Goal: Transaction & Acquisition: Download file/media

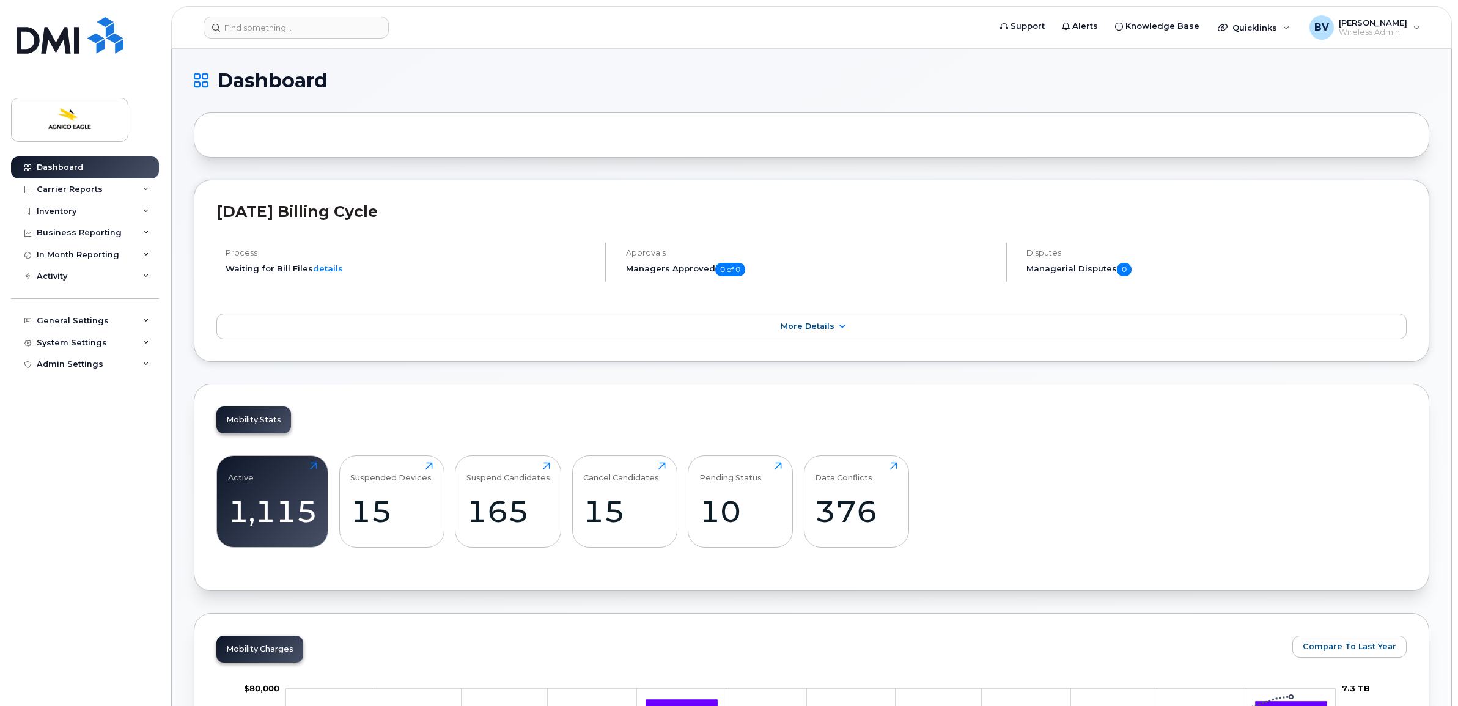
click at [323, 87] on span "Dashboard" at bounding box center [272, 81] width 111 height 18
click at [289, 80] on span "Dashboard" at bounding box center [272, 81] width 111 height 18
drag, startPoint x: 289, startPoint y: 80, endPoint x: 274, endPoint y: 95, distance: 21.6
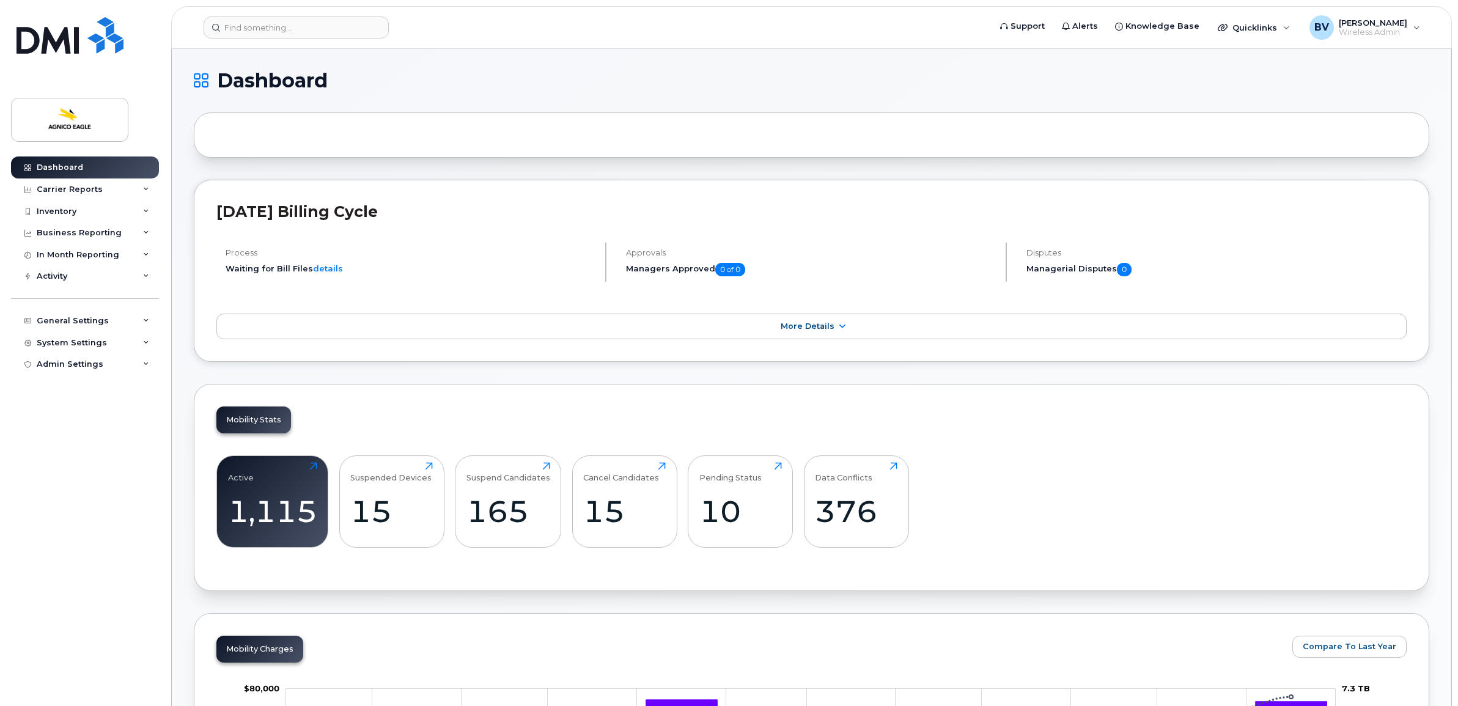
click at [74, 231] on div "Business Reporting" at bounding box center [79, 233] width 85 height 10
click at [72, 191] on div "Carrier Reports" at bounding box center [70, 190] width 66 height 10
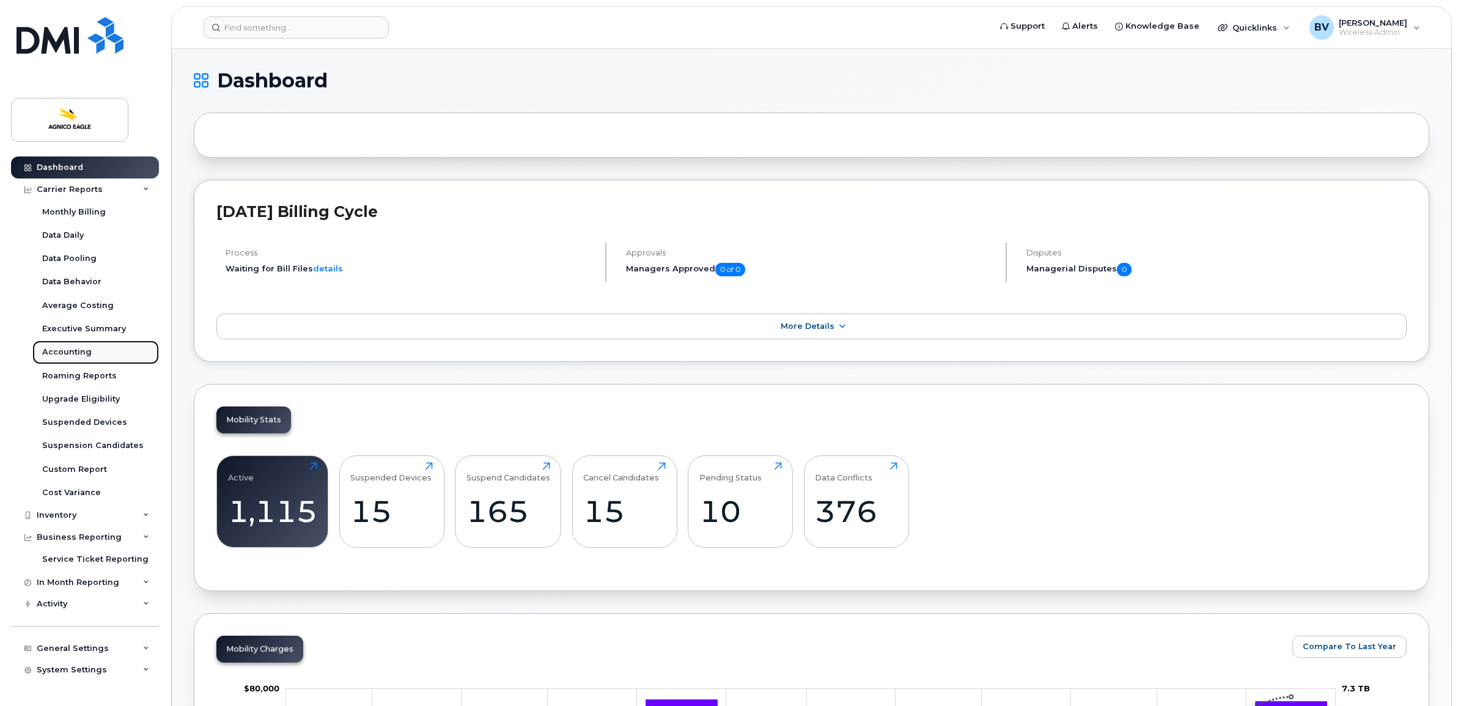
click at [77, 352] on div "Accounting" at bounding box center [67, 352] width 50 height 11
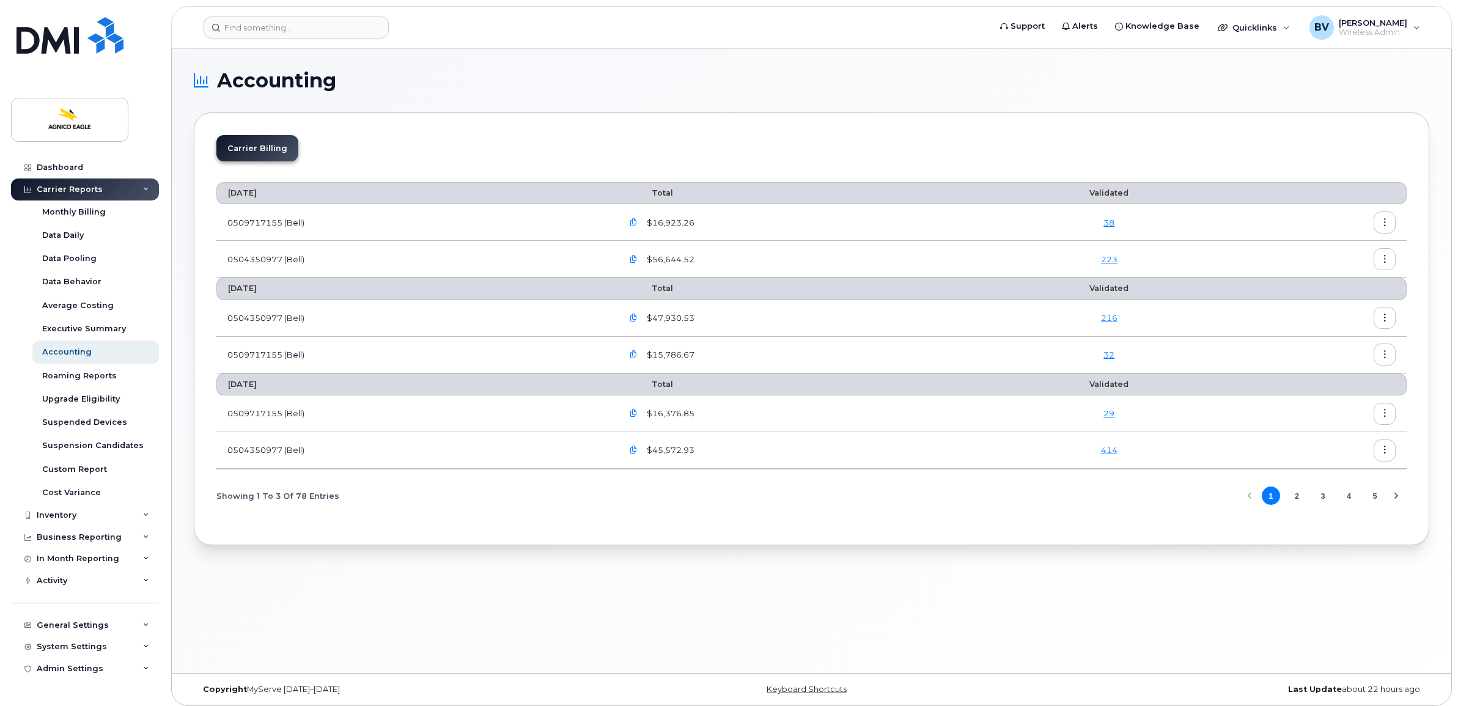
click at [1381, 261] on icon "button" at bounding box center [1385, 260] width 8 height 8
click at [1329, 306] on span "Download" at bounding box center [1329, 309] width 48 height 11
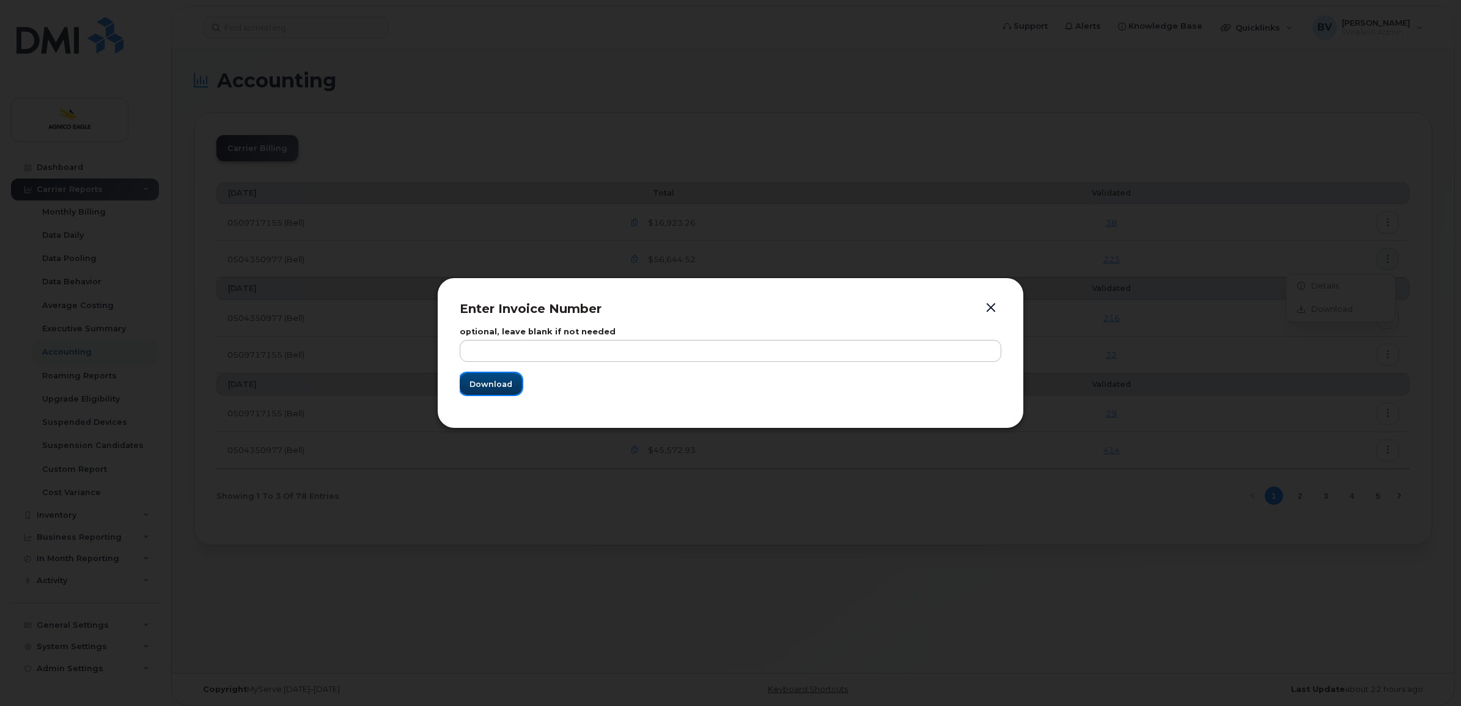
click at [479, 385] on span "Download" at bounding box center [491, 384] width 43 height 12
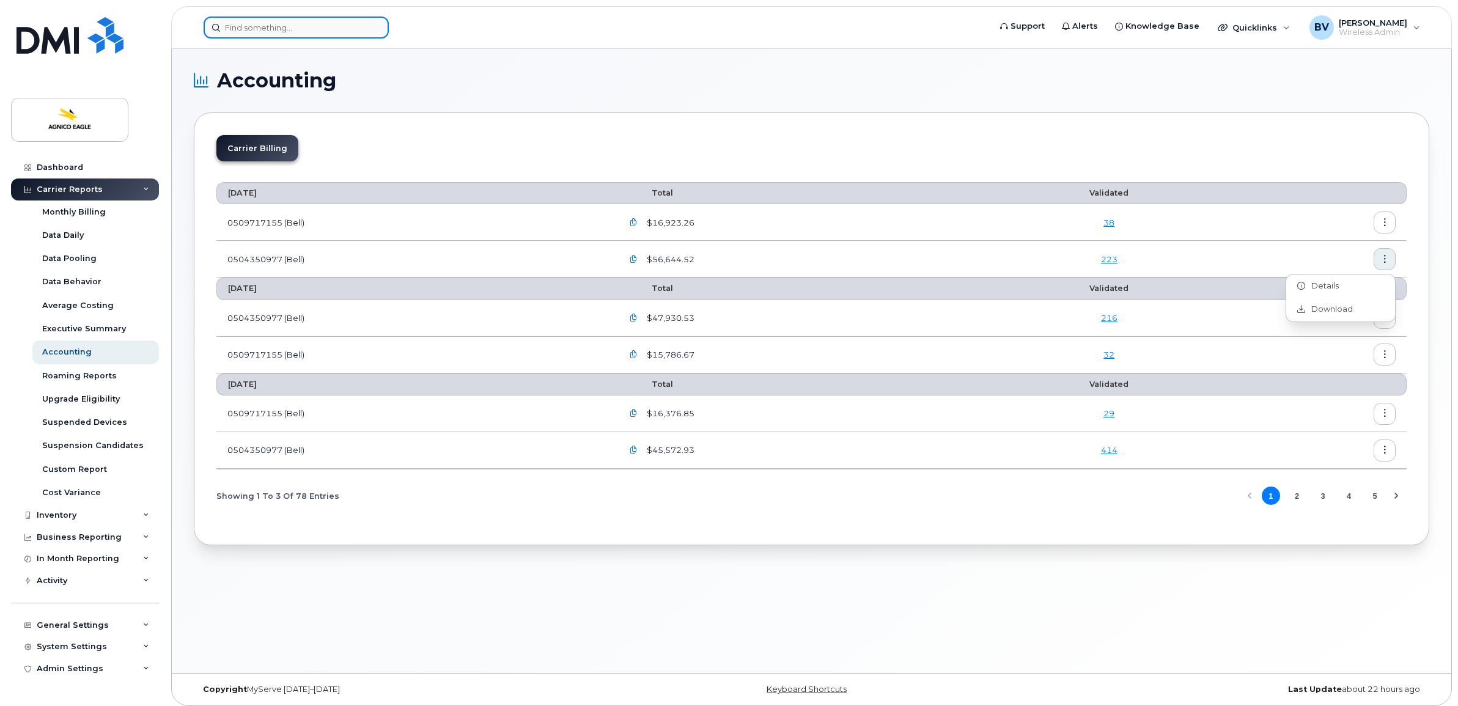
click at [278, 32] on input at bounding box center [296, 28] width 185 height 22
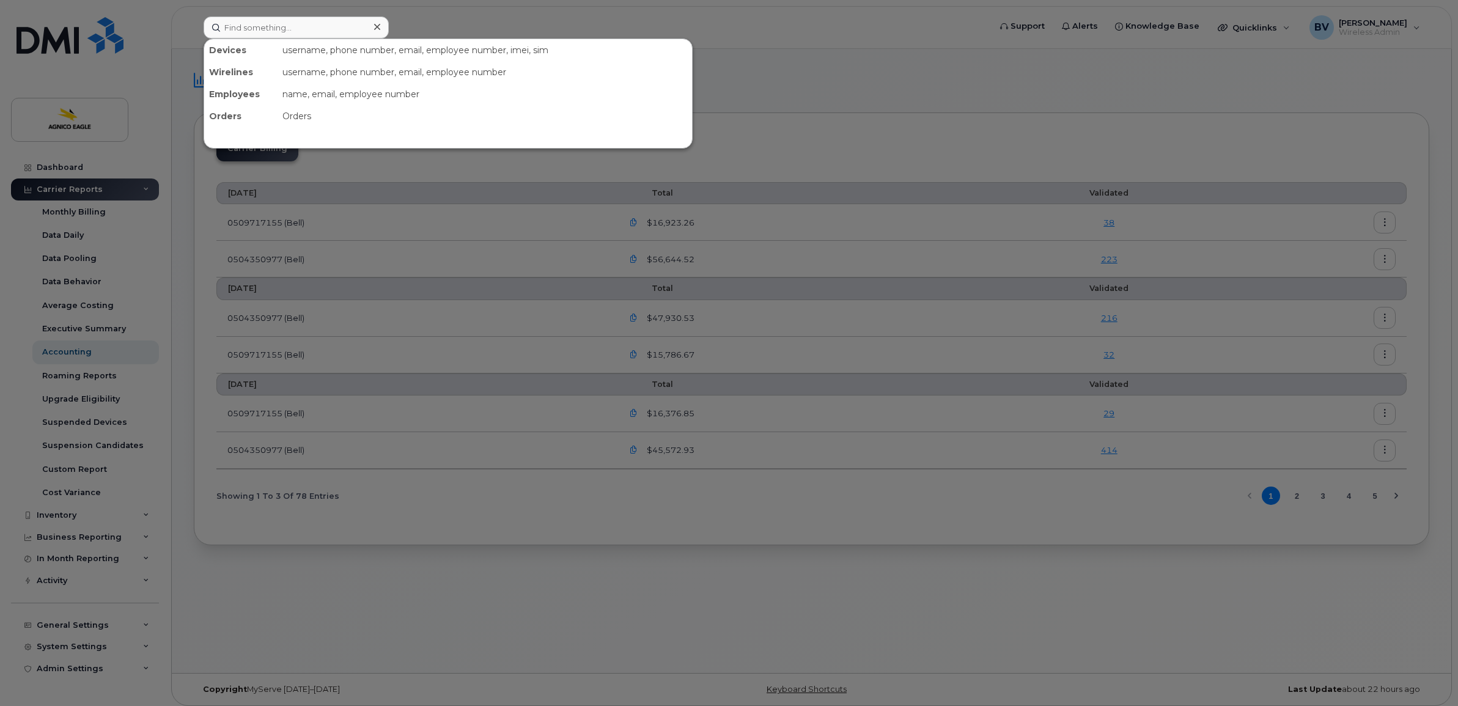
click at [926, 72] on div at bounding box center [729, 353] width 1458 height 706
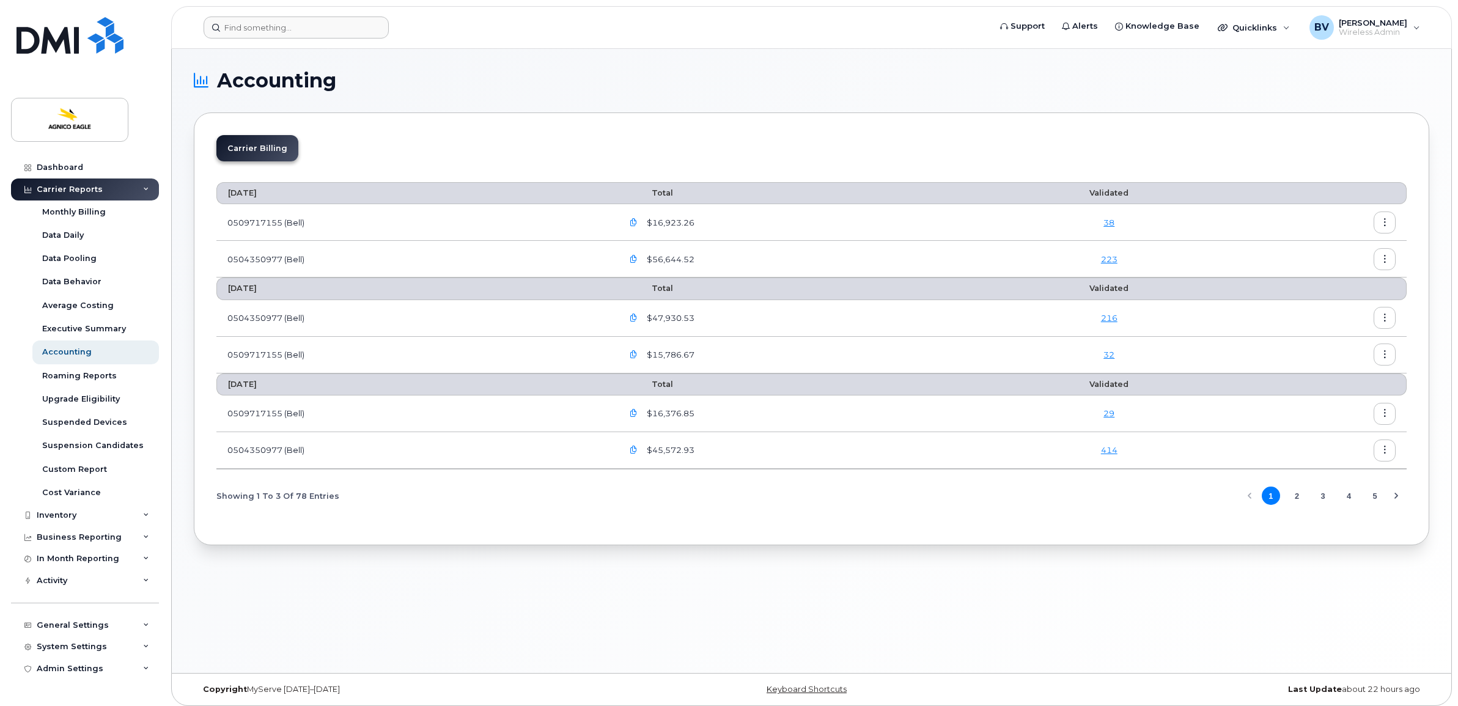
click at [704, 78] on h1 "Accounting" at bounding box center [809, 81] width 1230 height 20
click at [604, 114] on div "Carrier Billing August 2025 Total Validated 0509717155 (Bell) $16,923.26 38 050…" at bounding box center [812, 329] width 1236 height 433
click at [242, 72] on span "Accounting" at bounding box center [276, 81] width 119 height 18
drag, startPoint x: 242, startPoint y: 72, endPoint x: 454, endPoint y: 86, distance: 212.7
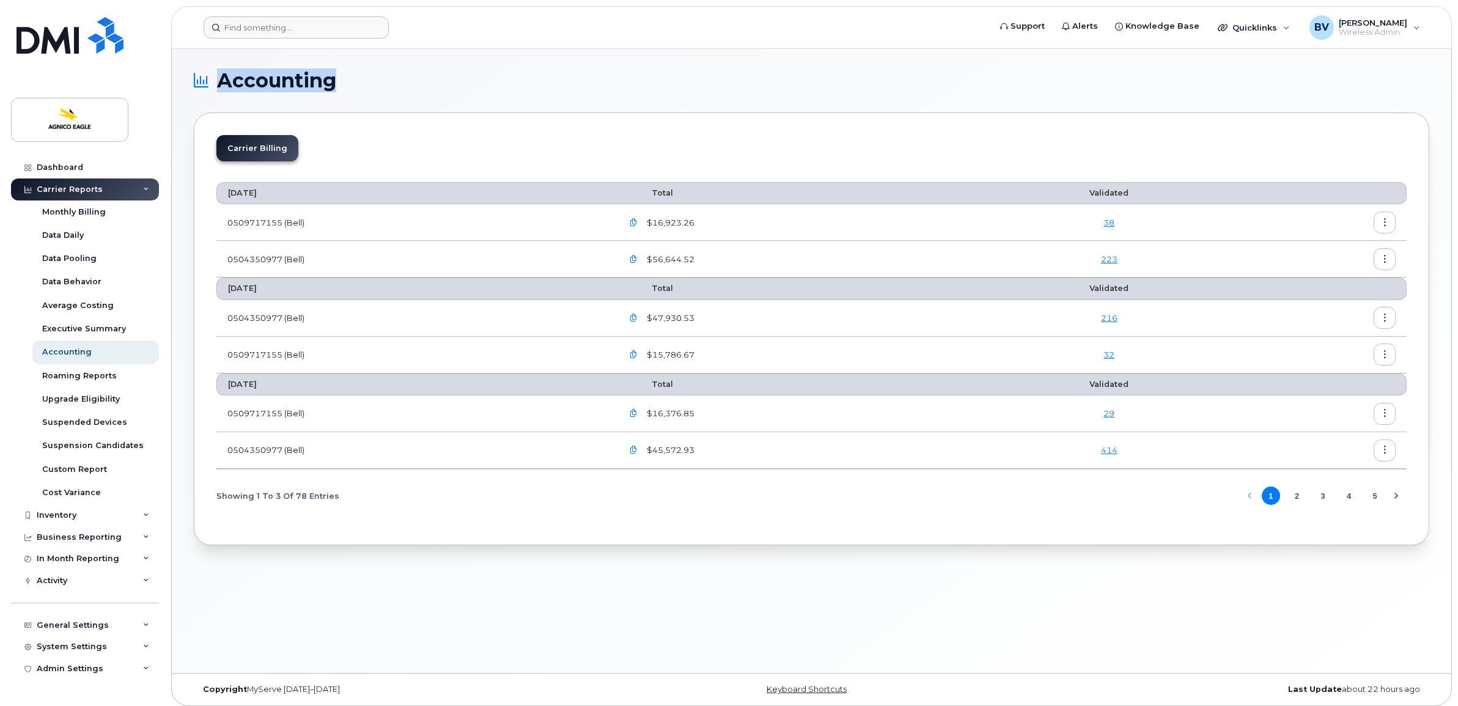
click at [454, 86] on h1 "Accounting" at bounding box center [809, 81] width 1230 height 20
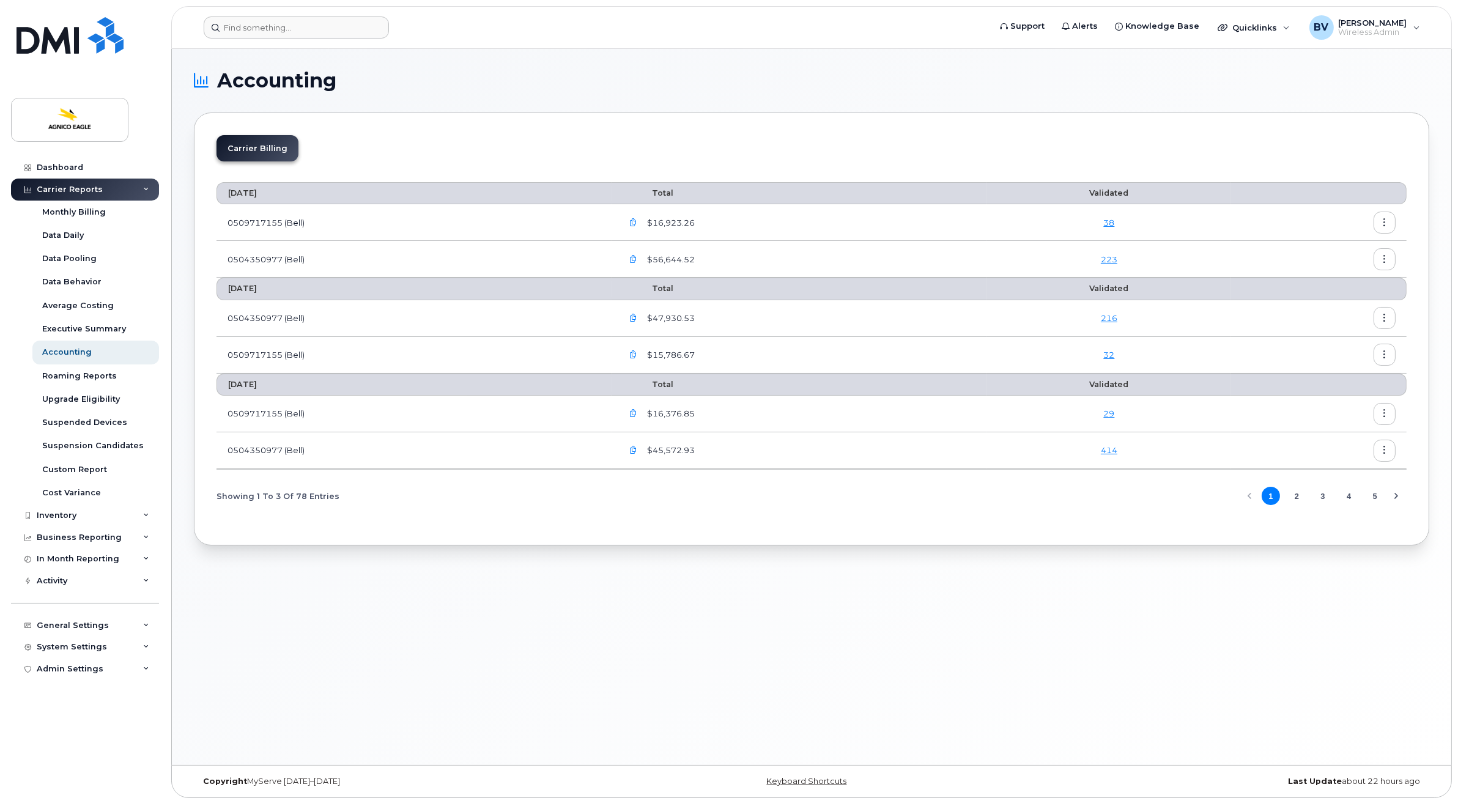
click at [835, 135] on div "Carrier Billing" at bounding box center [811, 153] width 1190 height 36
click at [887, 101] on section "Accounting Carrier Billing August 2025 Total Validated 0509717155 (Bell) $16,92…" at bounding box center [811, 308] width 1235 height 474
click at [849, 602] on div "Accounting Carrier Billing August 2025 Total Validated 0509717155 (Bell) $16,92…" at bounding box center [811, 407] width 1279 height 716
click at [620, 76] on h1 "Accounting" at bounding box center [808, 81] width 1229 height 20
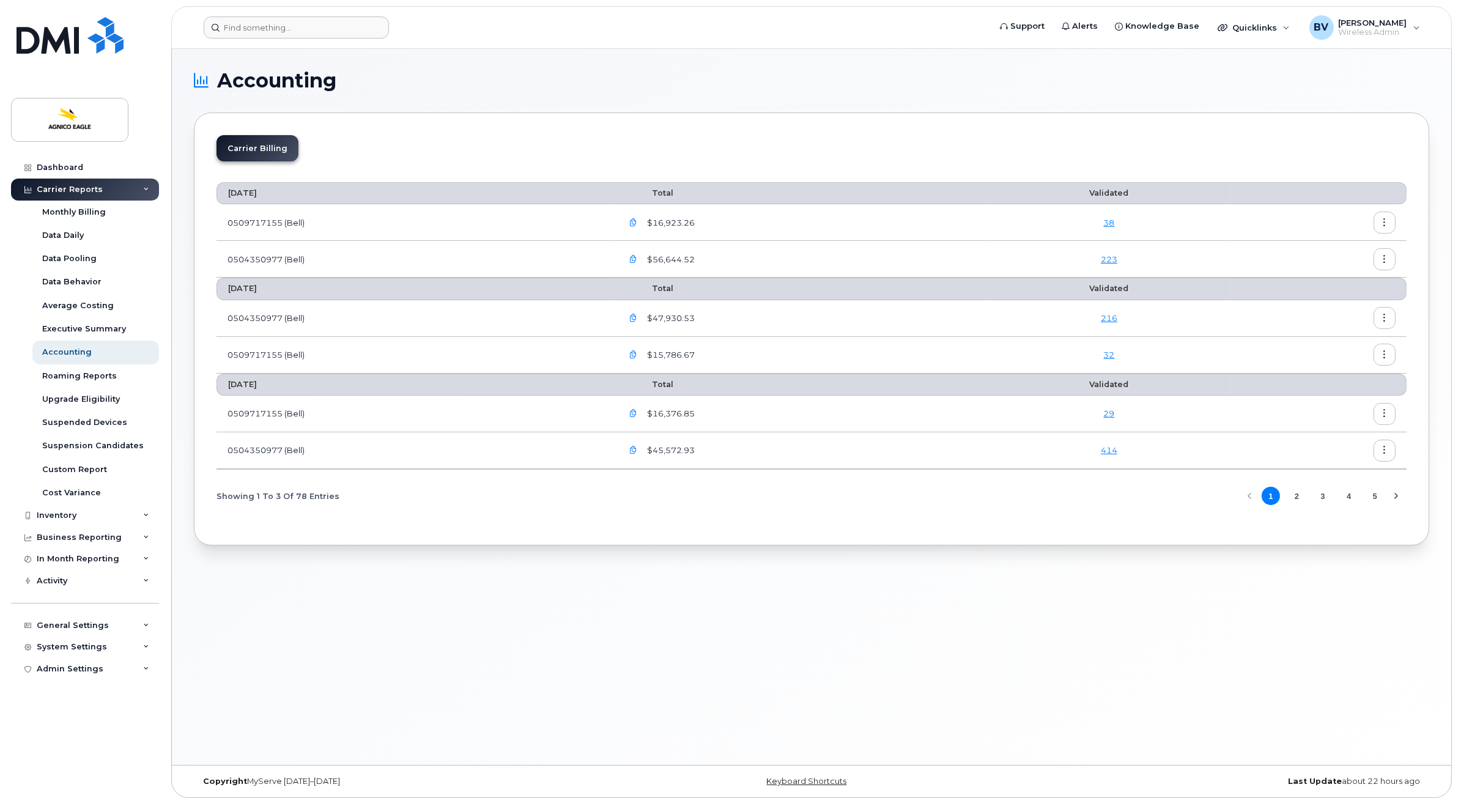
click at [1066, 605] on div "Accounting Carrier Billing August 2025 Total Validated 0509717155 (Bell) $16,92…" at bounding box center [811, 407] width 1279 height 716
click at [913, 92] on section "Accounting Carrier Billing August 2025 Total Validated 0509717155 (Bell) $16,92…" at bounding box center [811, 308] width 1235 height 474
click at [662, 191] on span "Total" at bounding box center [647, 192] width 51 height 9
click at [271, 190] on th "[DATE]" at bounding box center [413, 193] width 395 height 22
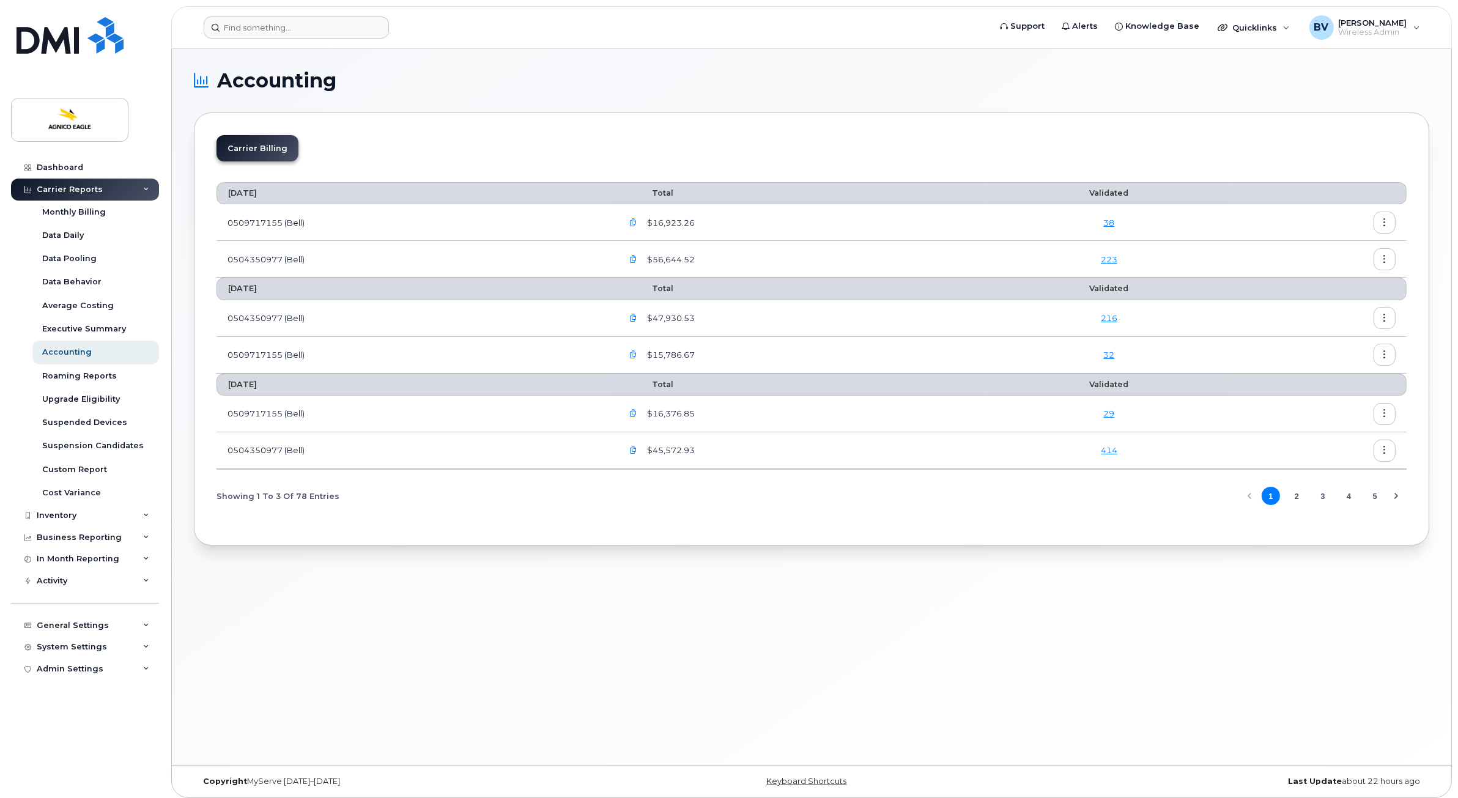
click at [271, 190] on th "[DATE]" at bounding box center [413, 193] width 395 height 22
drag, startPoint x: 271, startPoint y: 190, endPoint x: 242, endPoint y: 193, distance: 28.9
click at [242, 193] on th "[DATE]" at bounding box center [413, 193] width 395 height 22
drag, startPoint x: 242, startPoint y: 193, endPoint x: 242, endPoint y: 83, distance: 109.4
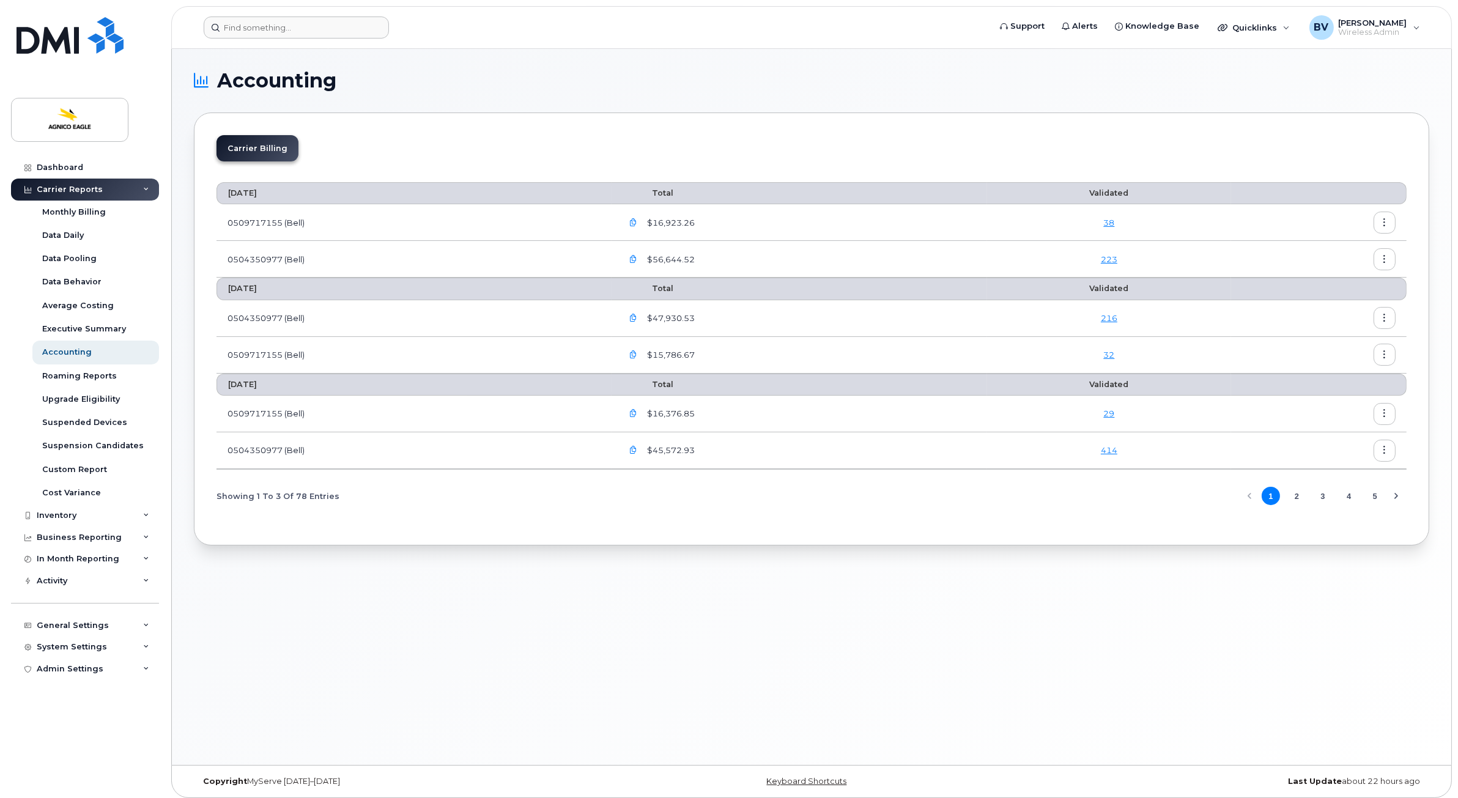
click at [242, 83] on span "Accounting" at bounding box center [276, 81] width 119 height 18
drag, startPoint x: 242, startPoint y: 83, endPoint x: 594, endPoint y: 95, distance: 352.4
click at [594, 95] on section "Accounting Carrier Billing August 2025 Total Validated 0509717155 (Bell) $16,92…" at bounding box center [811, 308] width 1235 height 474
click at [319, 86] on span "Accounting" at bounding box center [276, 81] width 119 height 18
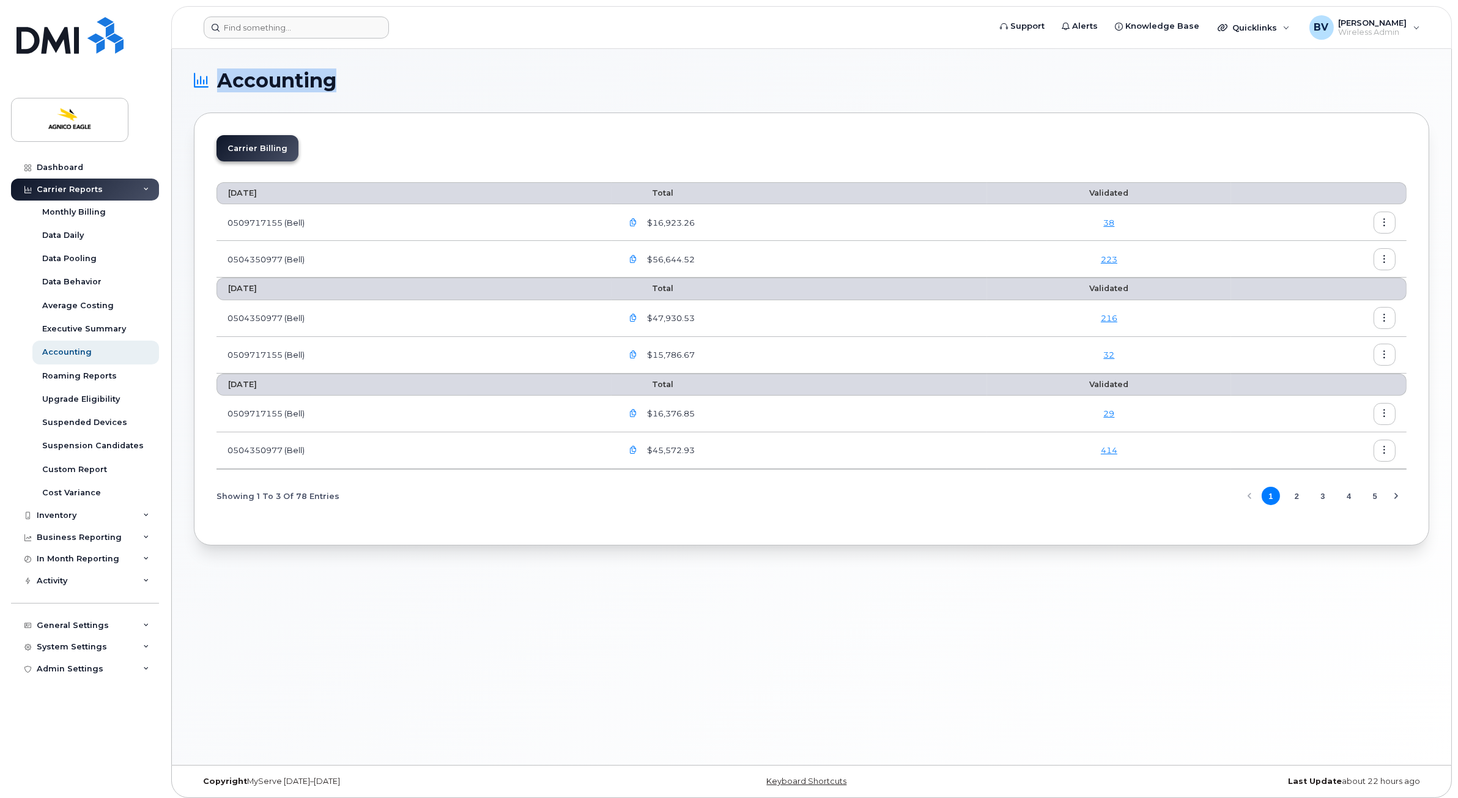
click at [319, 86] on span "Accounting" at bounding box center [276, 81] width 119 height 18
drag, startPoint x: 319, startPoint y: 86, endPoint x: 488, endPoint y: 92, distance: 169.5
click at [488, 92] on section "Accounting Carrier Billing August 2025 Total Validated 0509717155 (Bell) $16,92…" at bounding box center [811, 308] width 1235 height 474
